Goal: Information Seeking & Learning: Learn about a topic

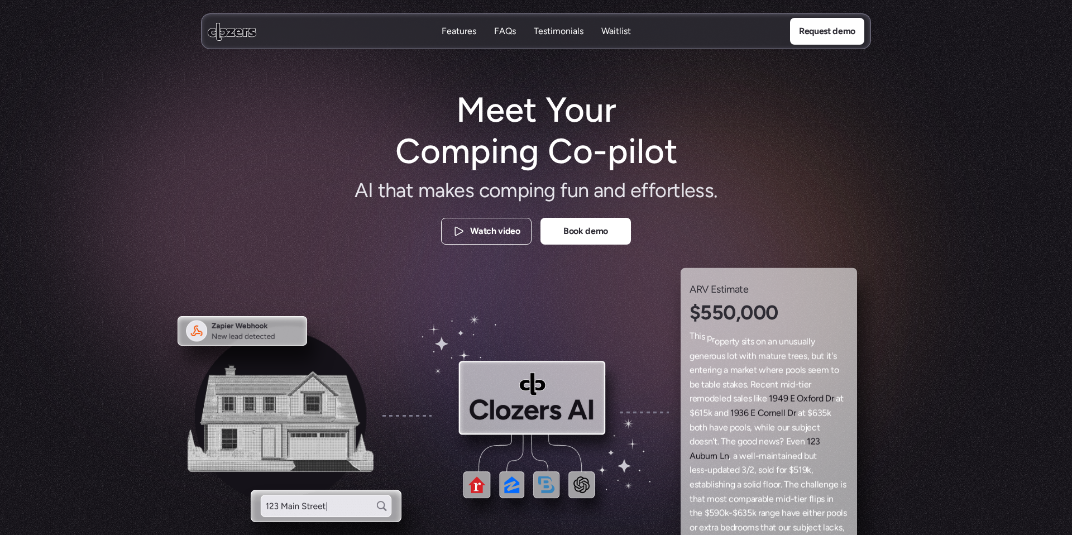
click at [529, 126] on h1 "Meet Your Comping Co-pilot" at bounding box center [536, 130] width 303 height 83
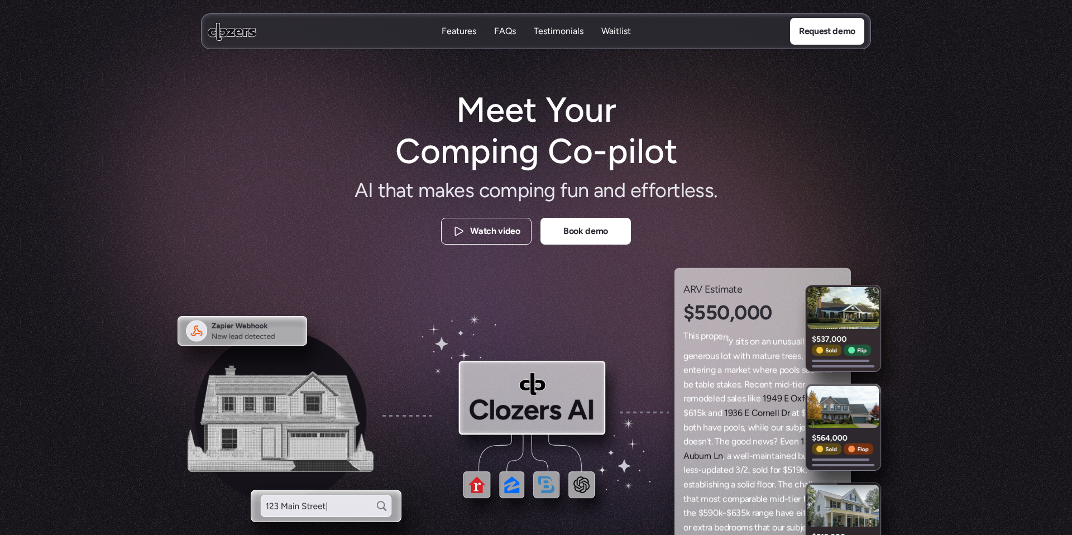
click at [529, 126] on h1 "Meet Your Comping Co-pilot" at bounding box center [536, 130] width 303 height 83
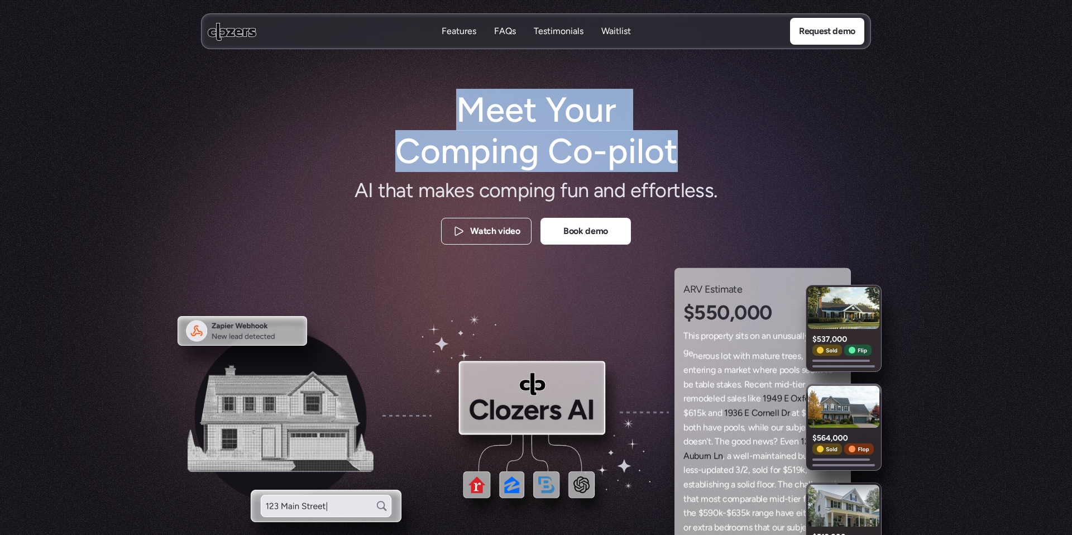
click at [534, 116] on h1 "Meet Your Comping Co-pilot" at bounding box center [536, 130] width 303 height 83
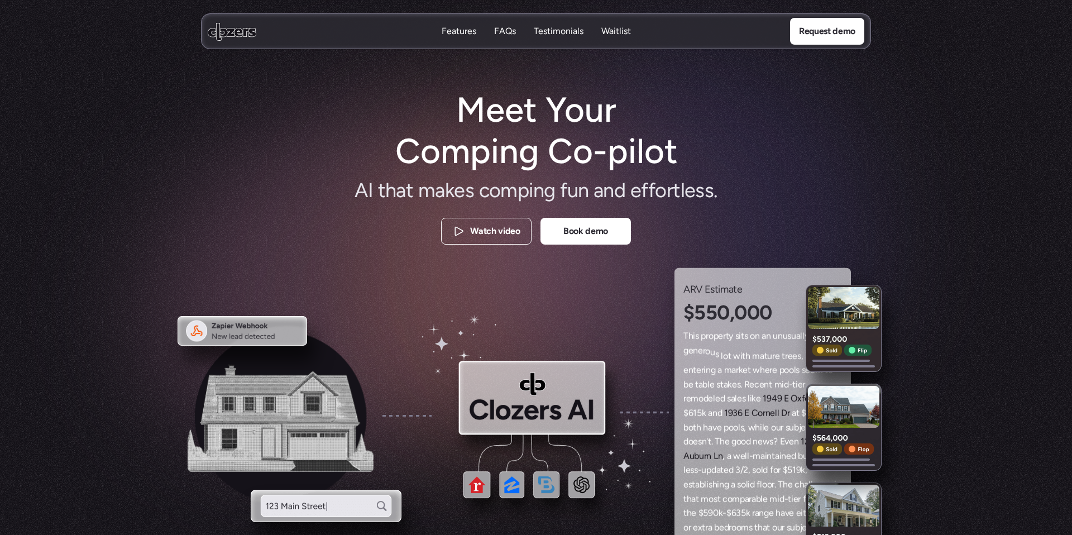
click at [534, 116] on h1 "Meet Your Comping Co-pilot" at bounding box center [536, 130] width 303 height 83
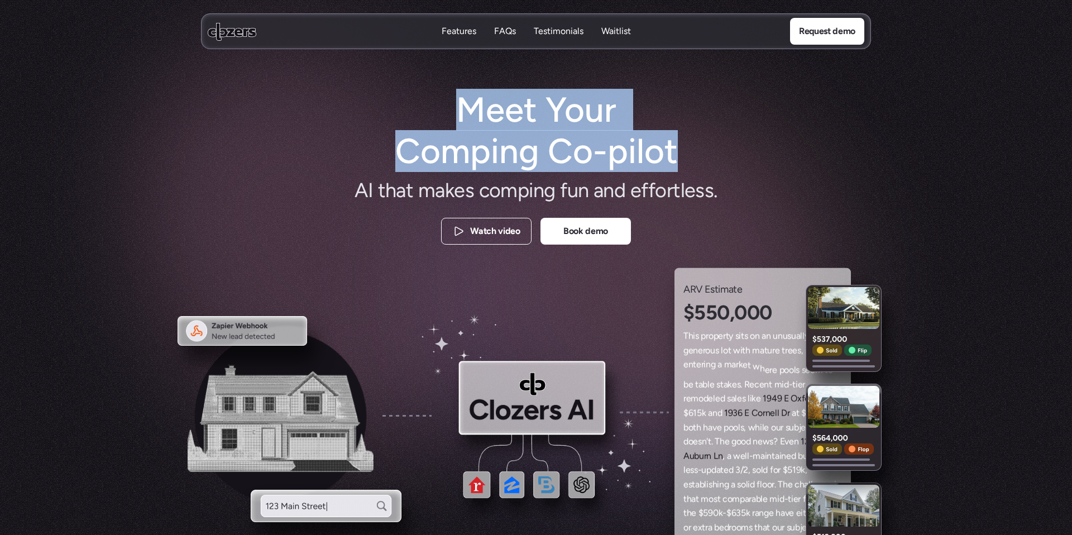
click at [463, 185] on span "e" at bounding box center [459, 190] width 11 height 27
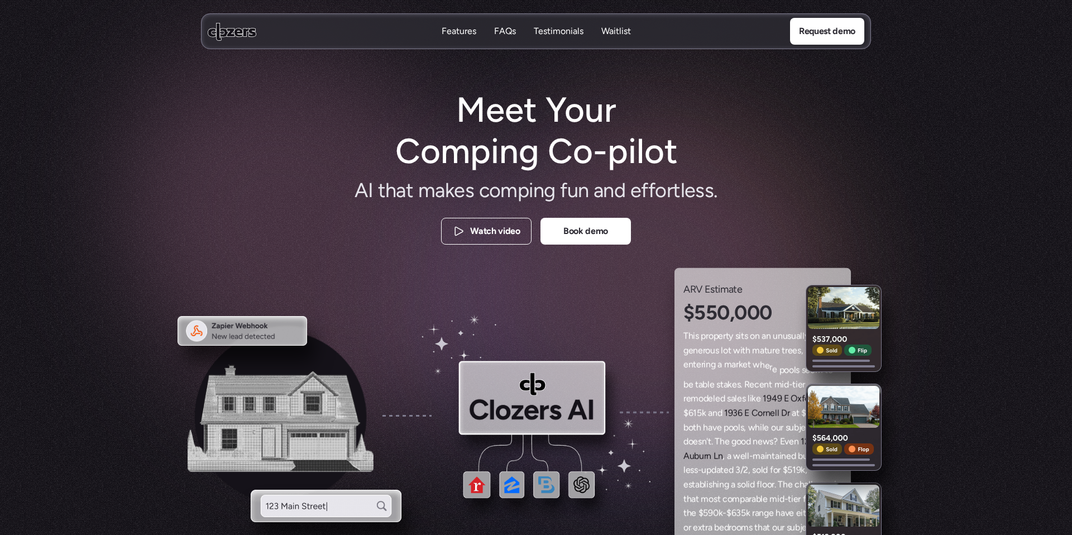
click at [463, 185] on span "e" at bounding box center [459, 190] width 11 height 27
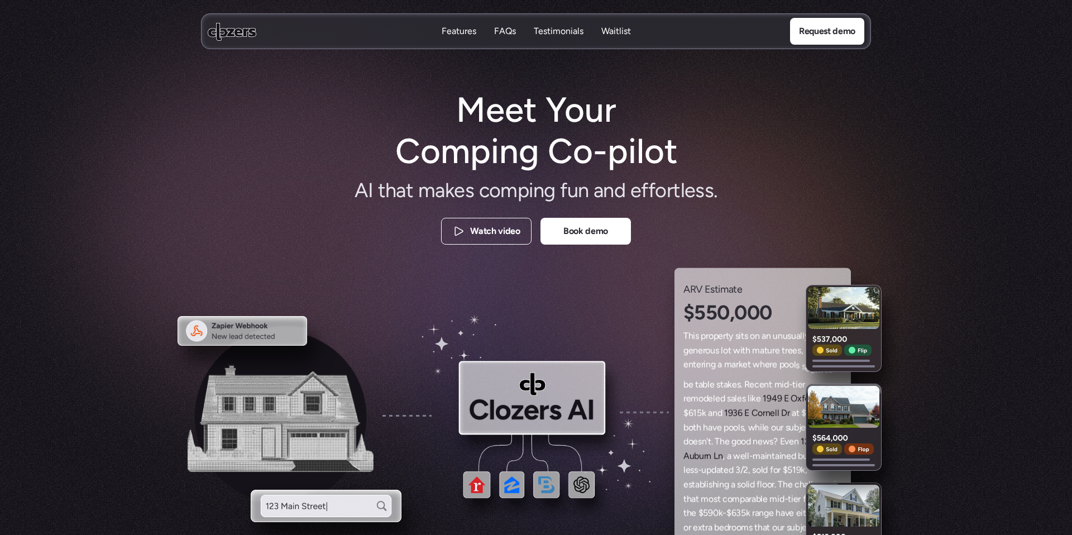
click at [463, 185] on span "e" at bounding box center [459, 190] width 11 height 27
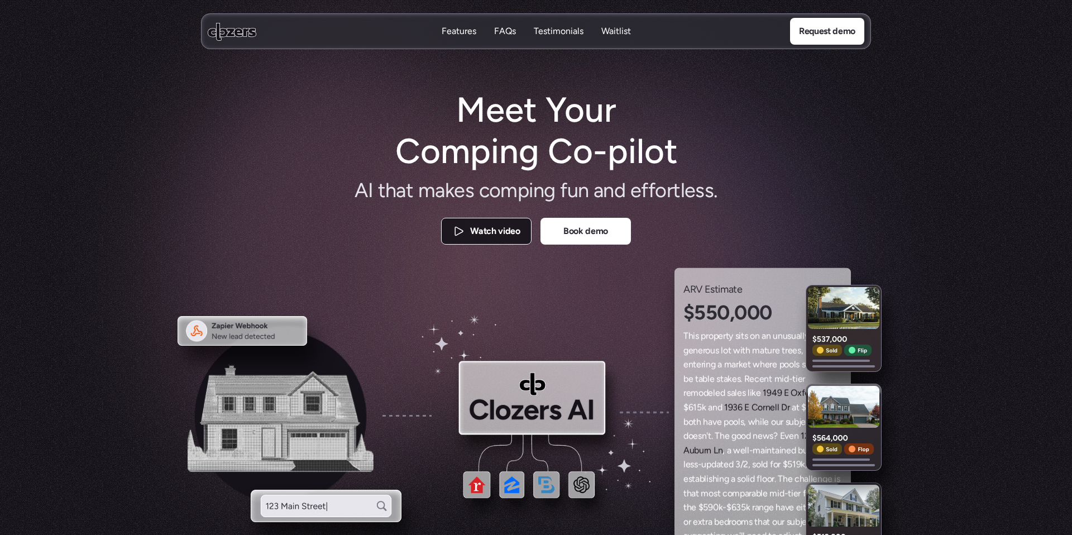
click at [504, 234] on p "Watch video" at bounding box center [495, 231] width 50 height 15
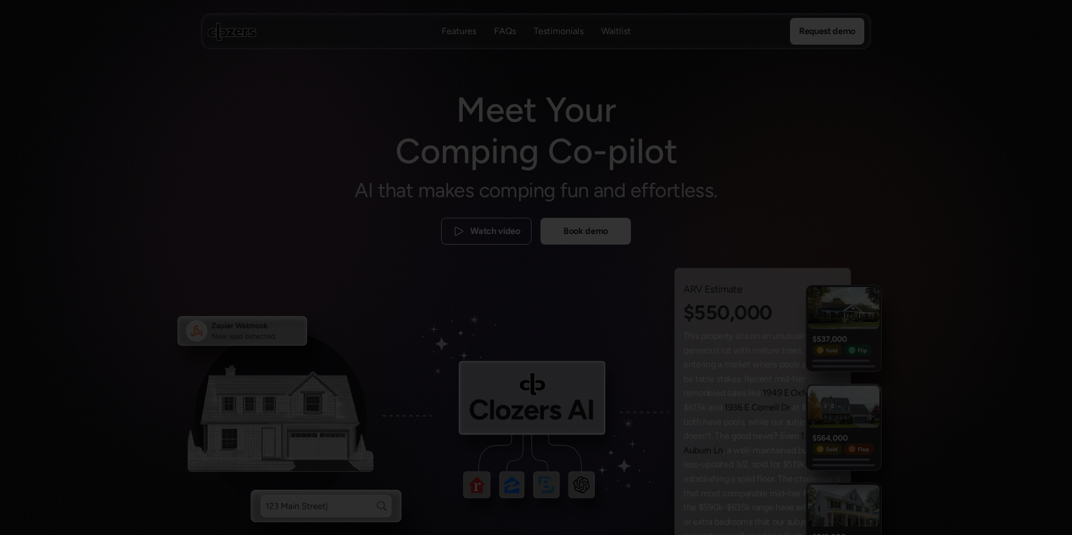
click at [813, 111] on div at bounding box center [536, 267] width 1072 height 535
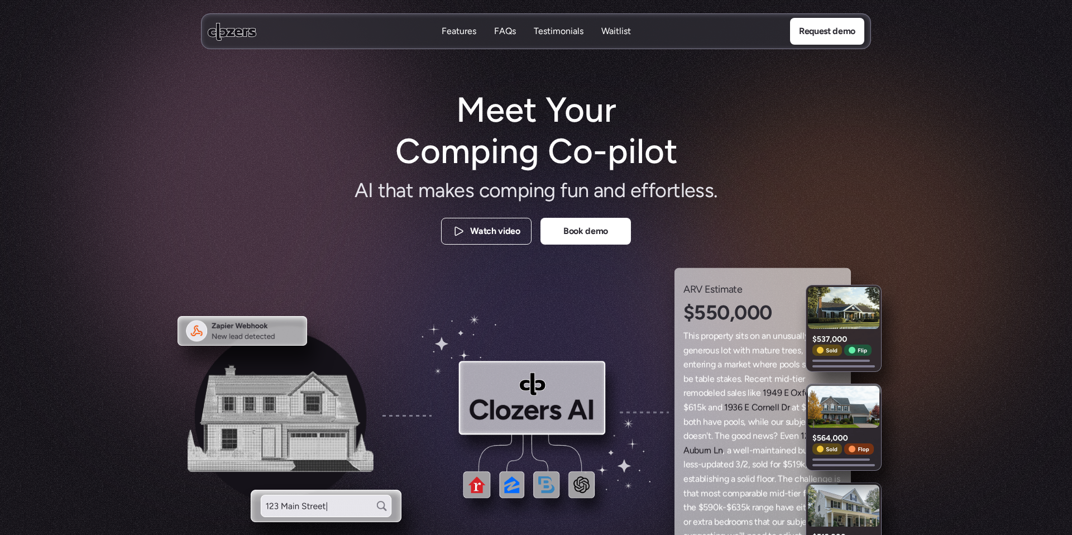
click at [548, 36] on p "Testimonials" at bounding box center [559, 31] width 50 height 12
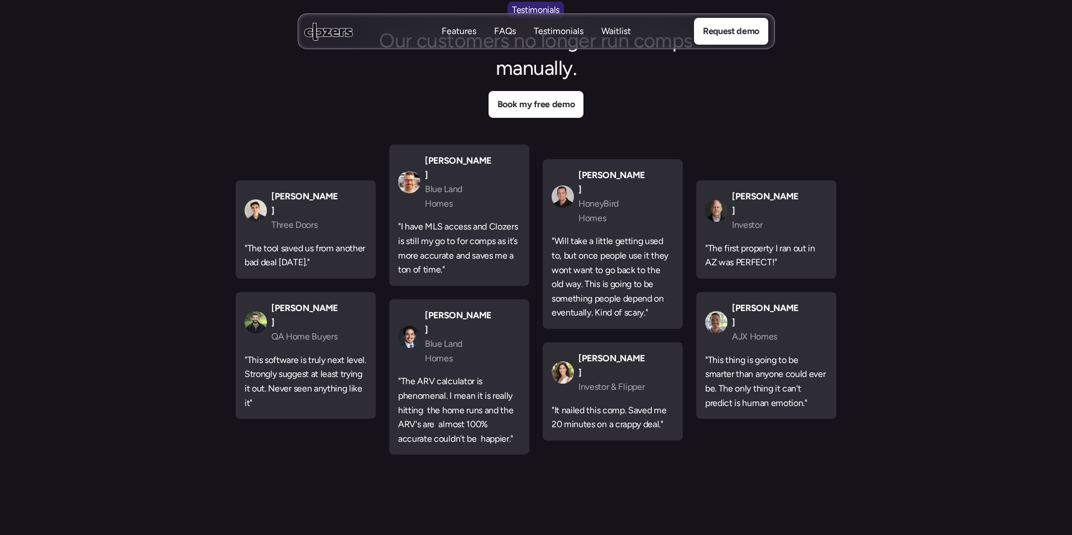
scroll to position [3415, 0]
click at [439, 218] on p ""I have MLS access and Clozers is still my go to for comps as it’s more accurat…" at bounding box center [459, 246] width 122 height 57
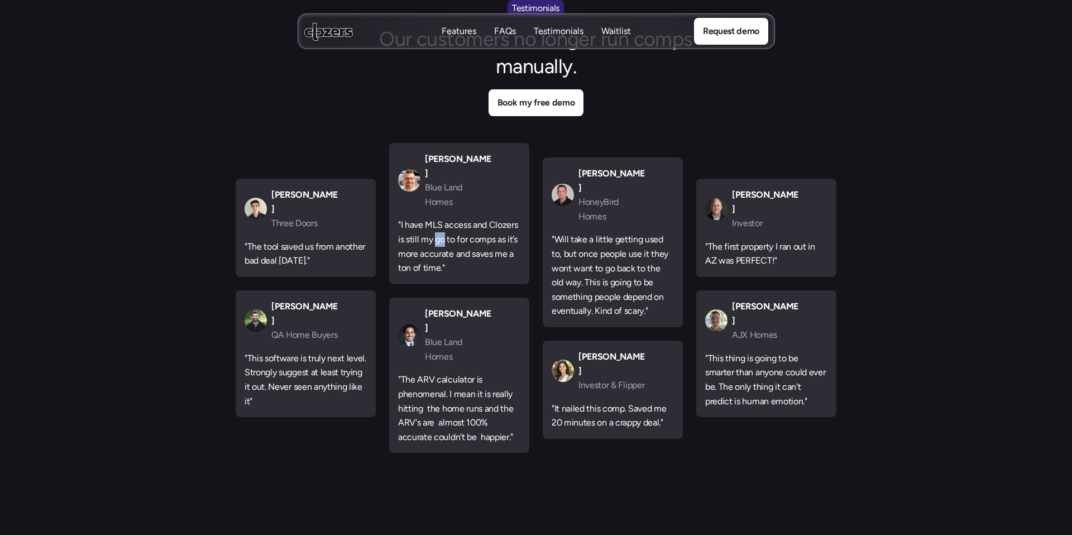
click at [439, 218] on p ""I have MLS access and Clozers is still my go to for comps as it’s more accurat…" at bounding box center [459, 246] width 122 height 57
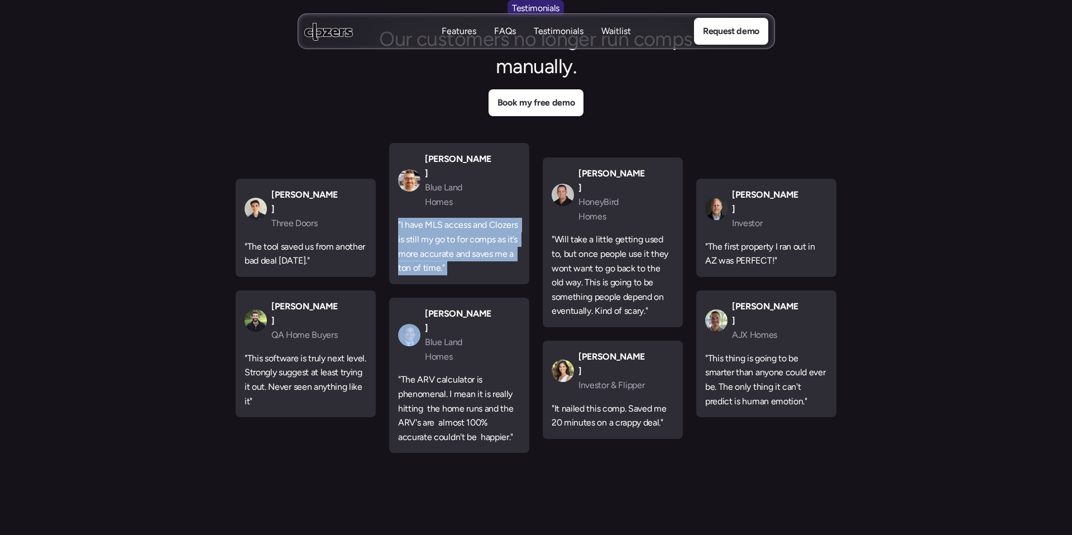
click at [439, 218] on p ""I have MLS access and Clozers is still my go to for comps as it’s more accurat…" at bounding box center [459, 246] width 122 height 57
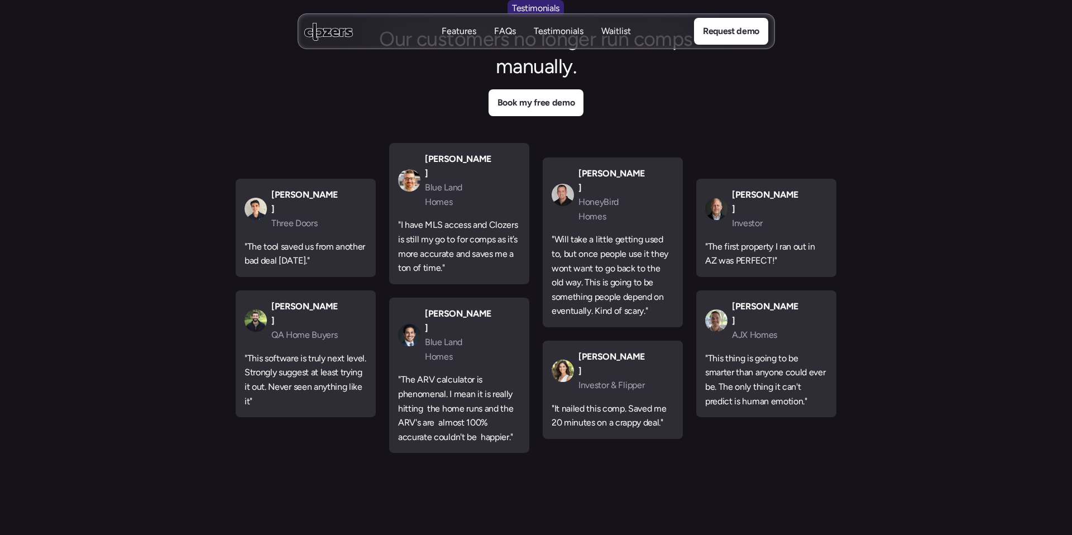
click at [434, 372] on p ""The ARV calculator is phenomenal. I mean it is really hitting the home runs an…" at bounding box center [459, 407] width 122 height 71
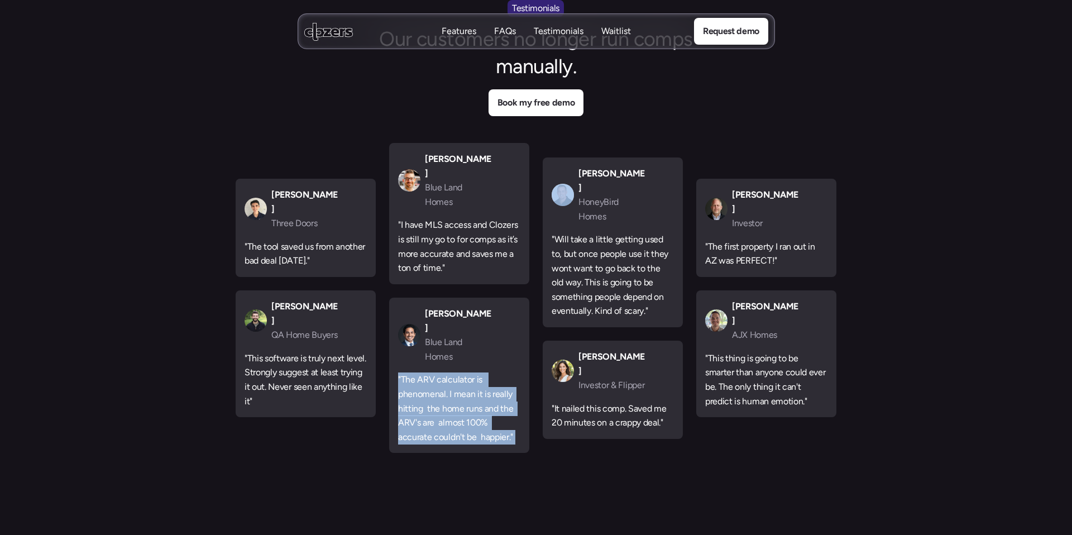
click at [434, 372] on p ""The ARV calculator is phenomenal. I mean it is really hitting the home runs an…" at bounding box center [459, 407] width 122 height 71
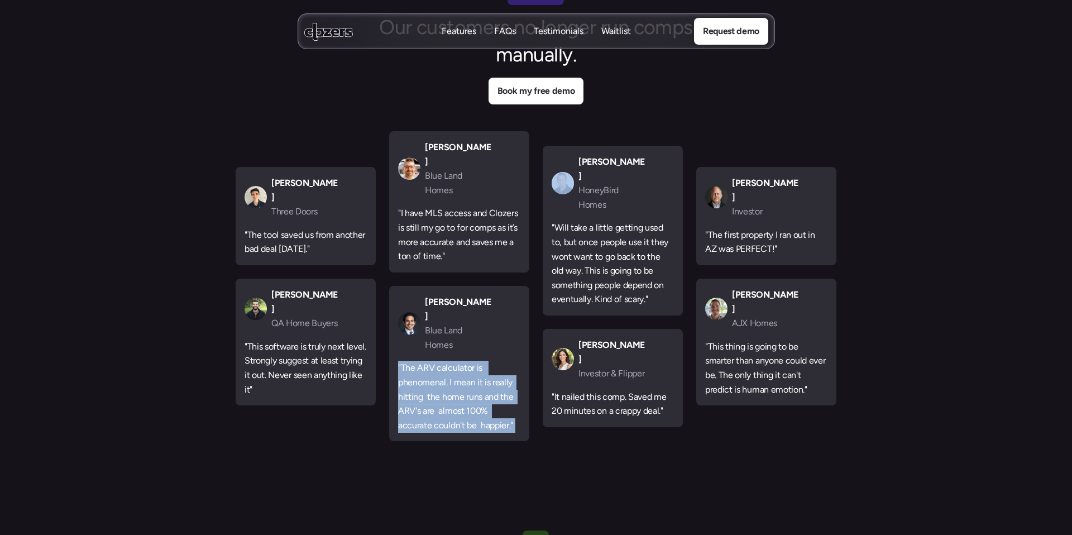
scroll to position [3428, 0]
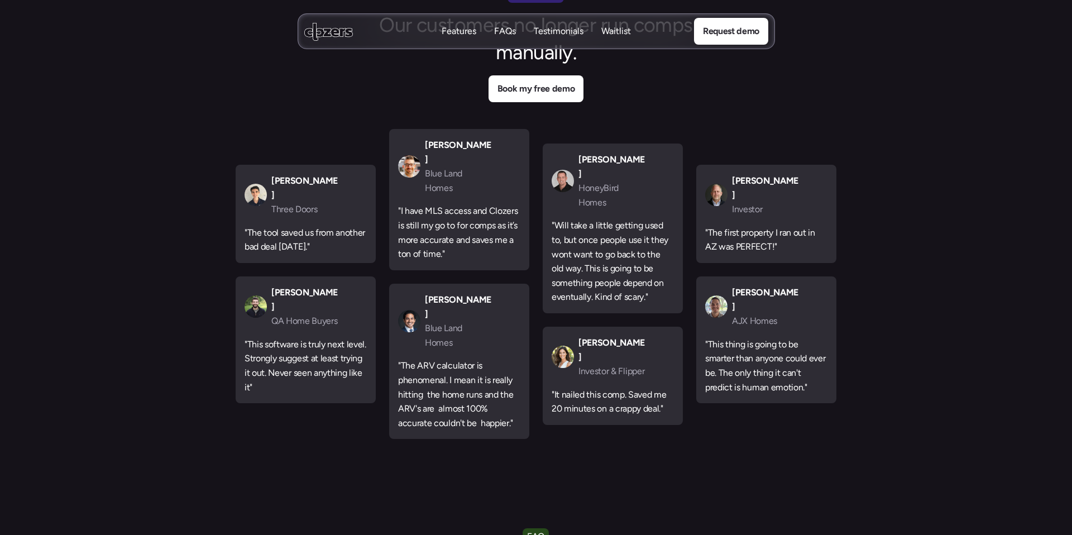
click at [620, 387] on p ""It nailed this comp. Saved me 20 minutes on a crappy deal."" at bounding box center [613, 401] width 122 height 28
click at [731, 337] on p ""This thing is going to be smarter than anyone could ever be. The only thing it…" at bounding box center [766, 365] width 122 height 57
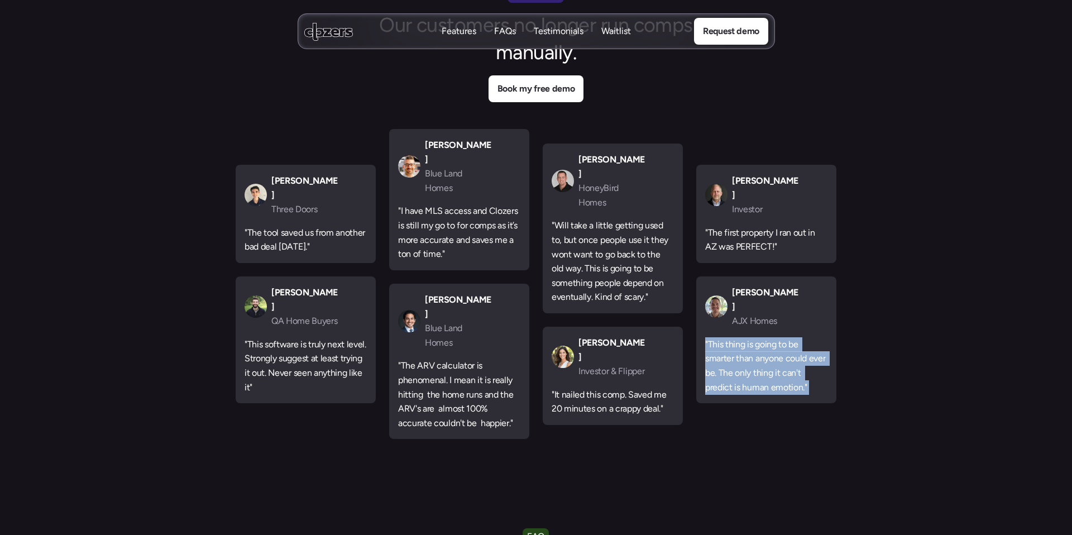
click at [731, 337] on p ""This thing is going to be smarter than anyone could ever be. The only thing it…" at bounding box center [766, 365] width 122 height 57
click at [774, 349] on p ""This thing is going to be smarter than anyone could ever be. The only thing it…" at bounding box center [766, 365] width 122 height 57
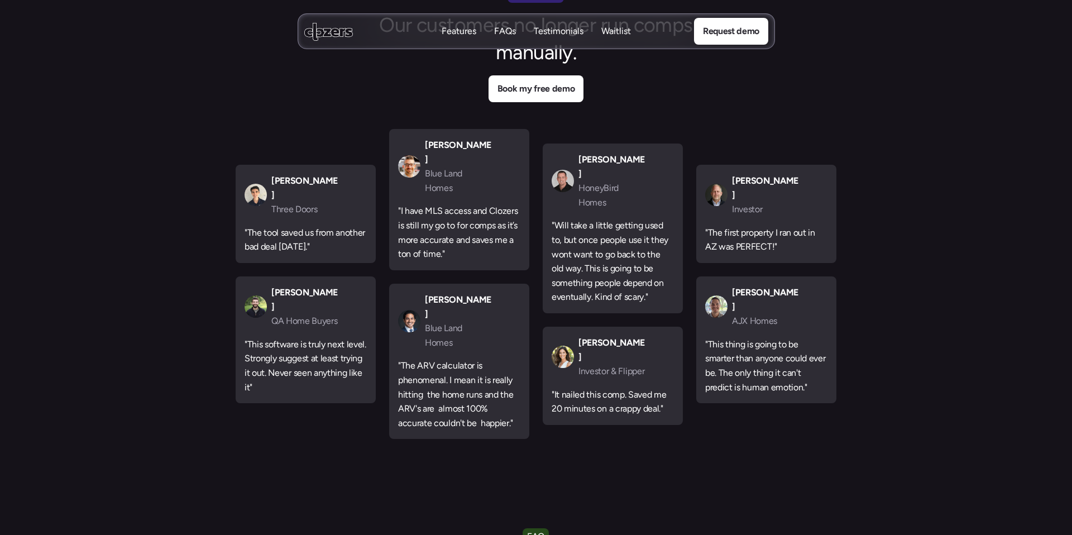
click at [775, 345] on p ""This thing is going to be smarter than anyone could ever be. The only thing it…" at bounding box center [766, 365] width 122 height 57
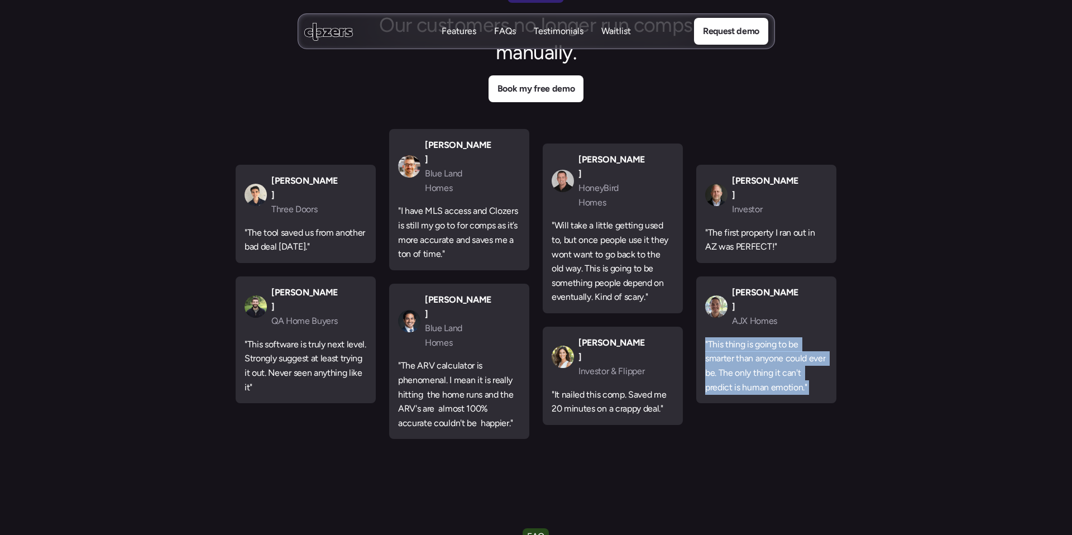
click at [775, 345] on p ""This thing is going to be smarter than anyone could ever be. The only thing it…" at bounding box center [766, 365] width 122 height 57
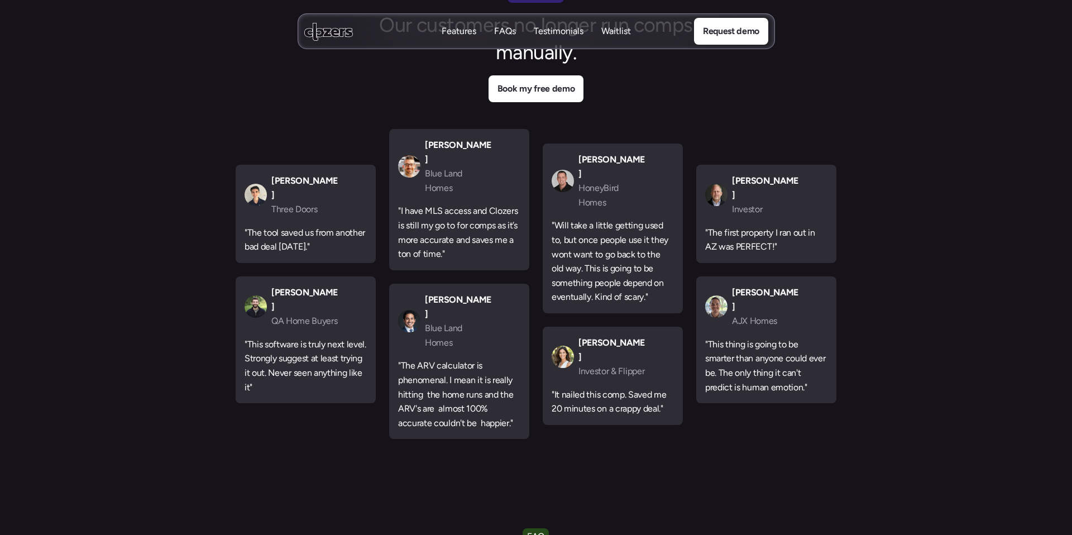
click at [760, 225] on p ""The first property I ran out in AZ was PERFECT!"" at bounding box center [766, 239] width 122 height 28
click at [603, 245] on p ""Will take a little getting used to, but once people use it they wont want to g…" at bounding box center [613, 261] width 122 height 86
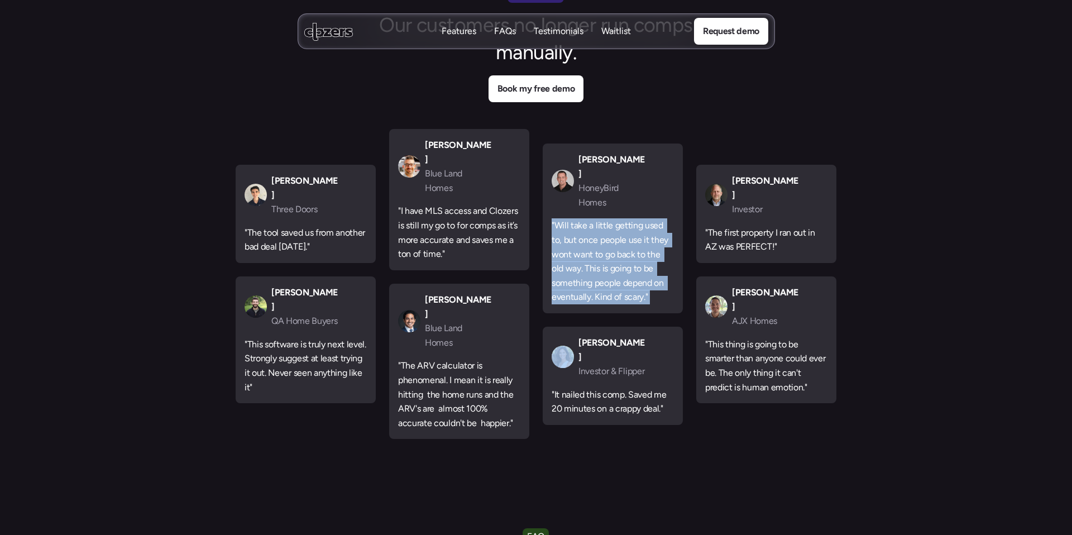
click at [603, 245] on p ""Will take a little getting used to, but once people use it they wont want to g…" at bounding box center [613, 261] width 122 height 86
click at [447, 37] on p "Features" at bounding box center [459, 43] width 35 height 12
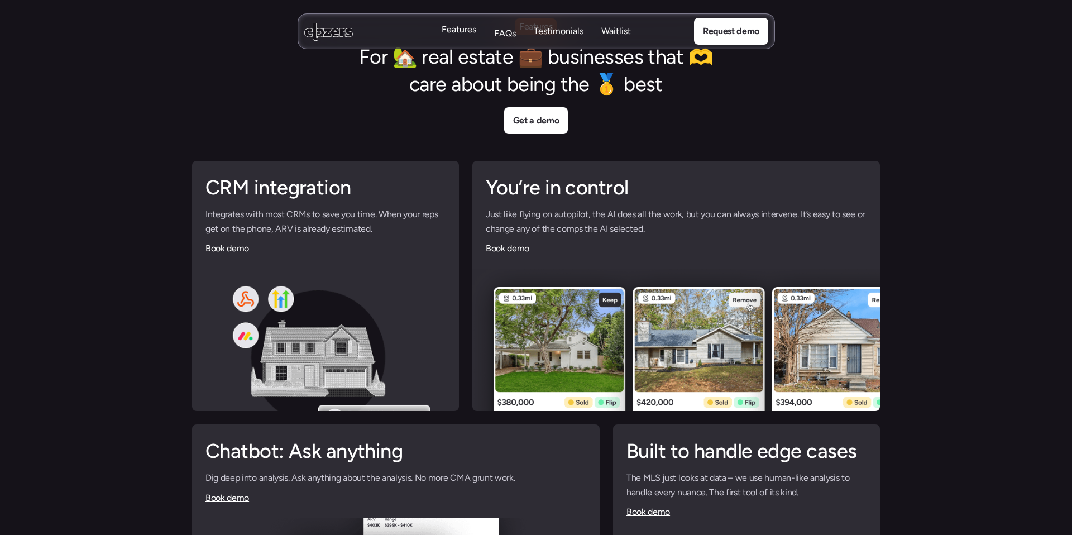
scroll to position [2578, 0]
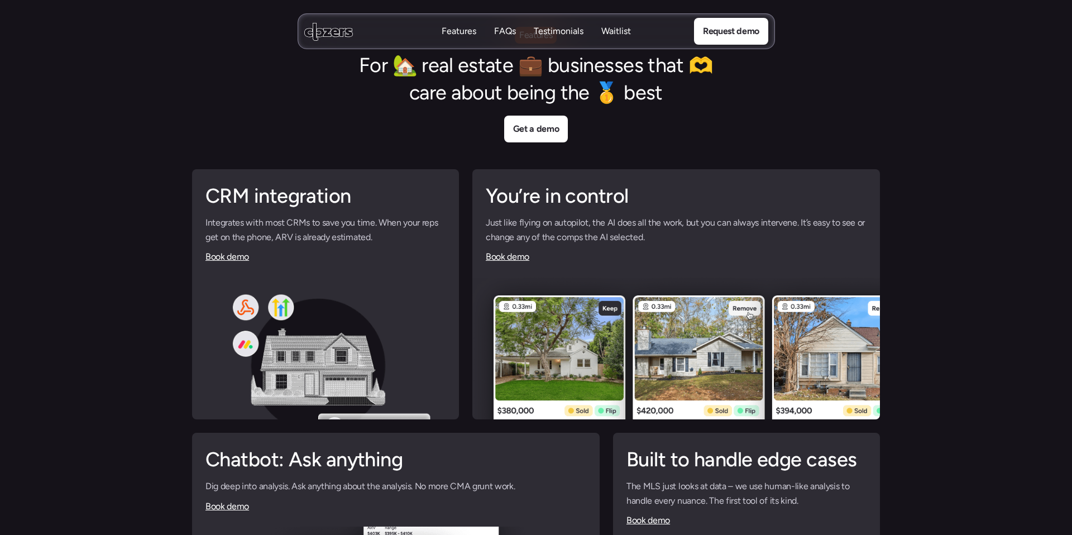
click at [514, 35] on p "FAQs" at bounding box center [505, 31] width 22 height 12
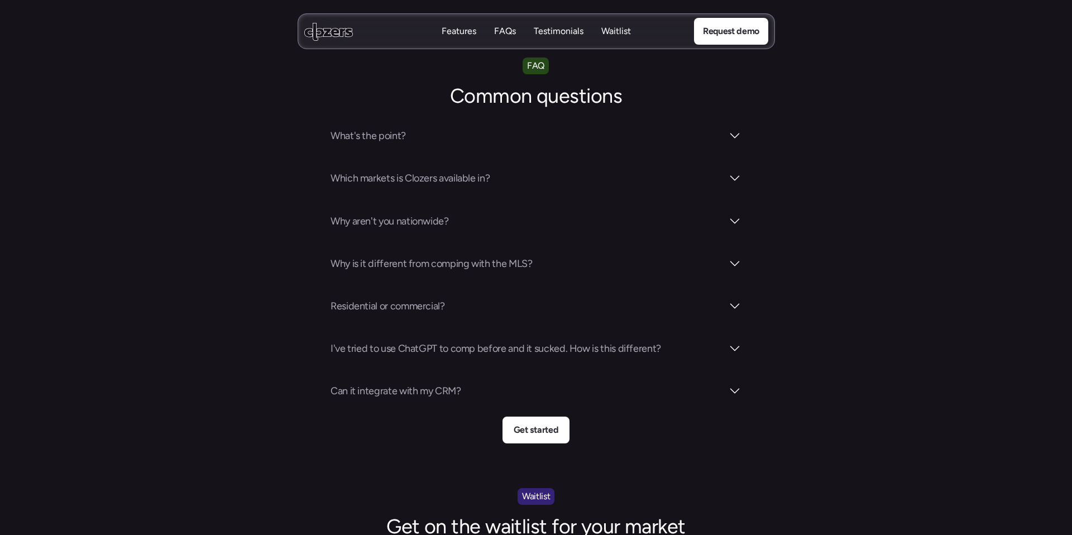
click at [555, 30] on p "Testimonials" at bounding box center [559, 31] width 50 height 12
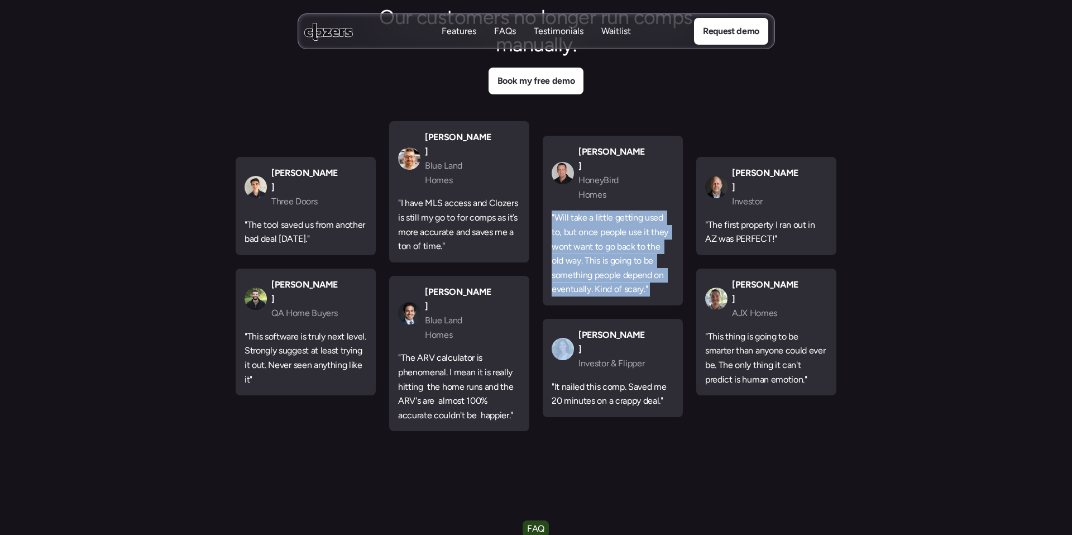
scroll to position [3415, 0]
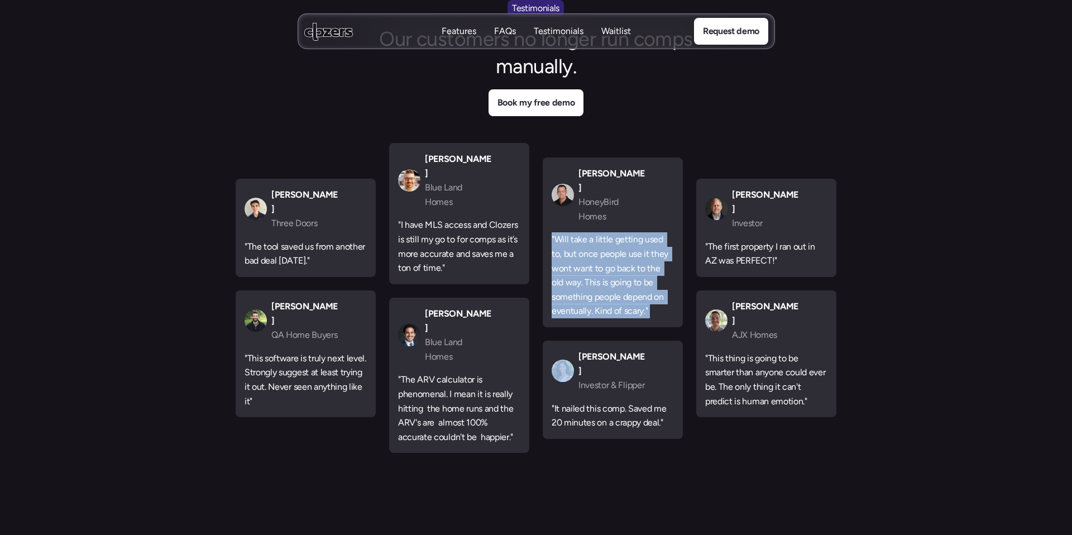
click at [604, 34] on p "Waitlist" at bounding box center [616, 31] width 30 height 12
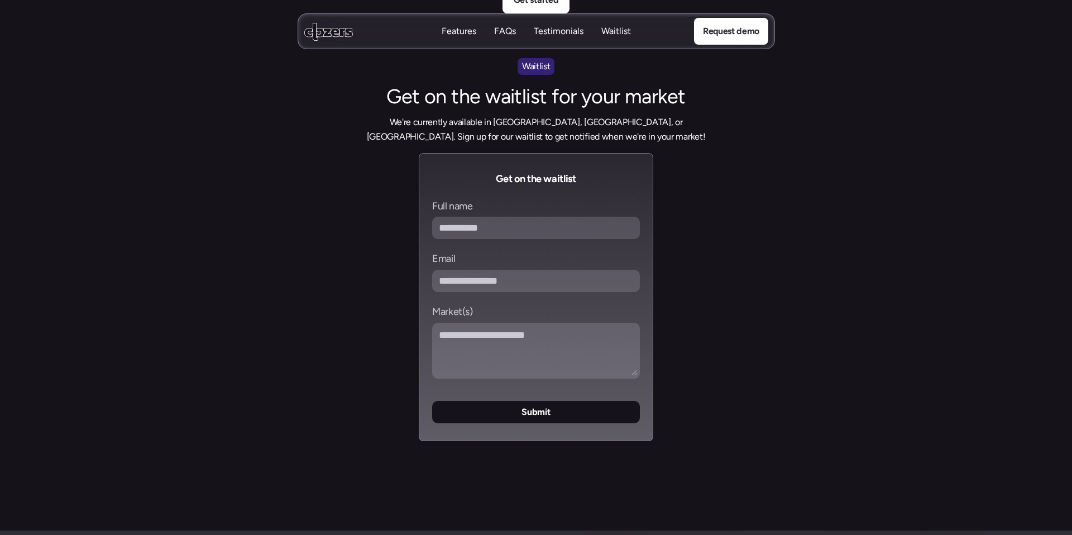
scroll to position [4330, 0]
click at [717, 41] on link "Request demo" at bounding box center [730, 31] width 74 height 27
click at [736, 26] on p "Request demo" at bounding box center [730, 31] width 56 height 15
